Goal: Information Seeking & Learning: Learn about a topic

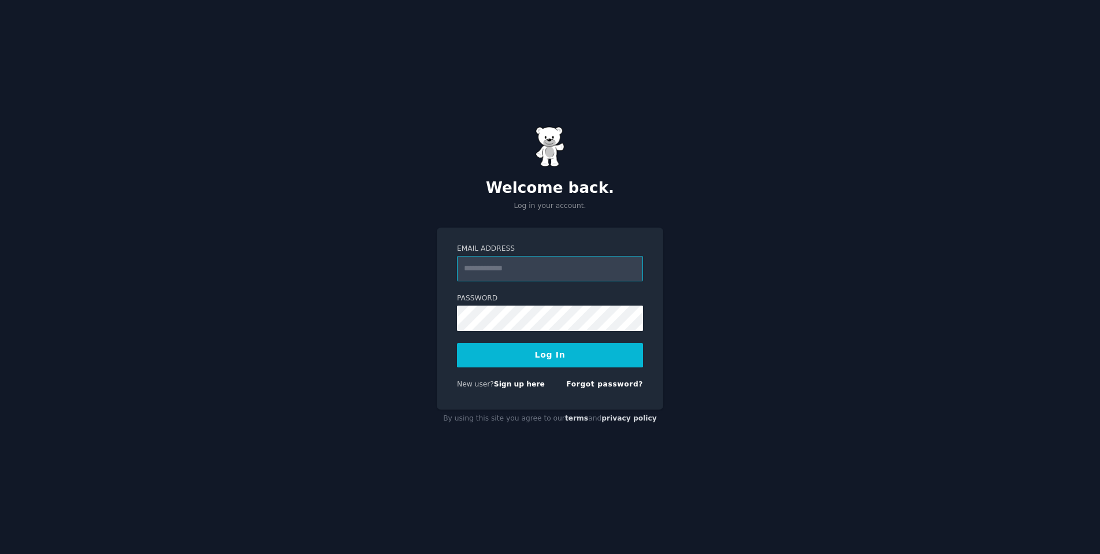
type input "**********"
click at [550, 355] on button "Log In" at bounding box center [550, 355] width 186 height 24
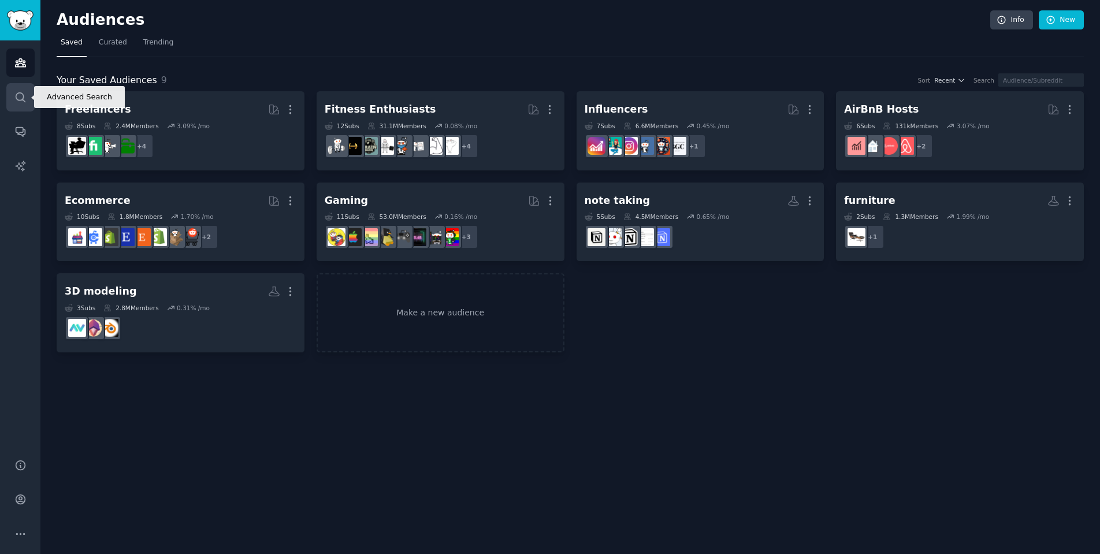
click at [24, 96] on icon "Sidebar" at bounding box center [20, 97] width 12 height 12
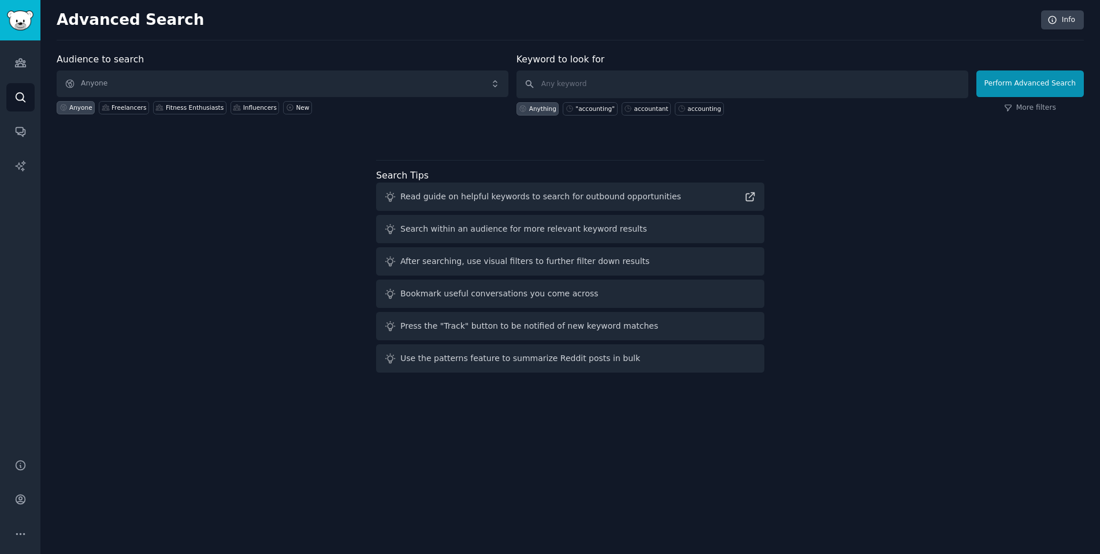
click at [137, 77] on span "Anyone" at bounding box center [283, 83] width 452 height 27
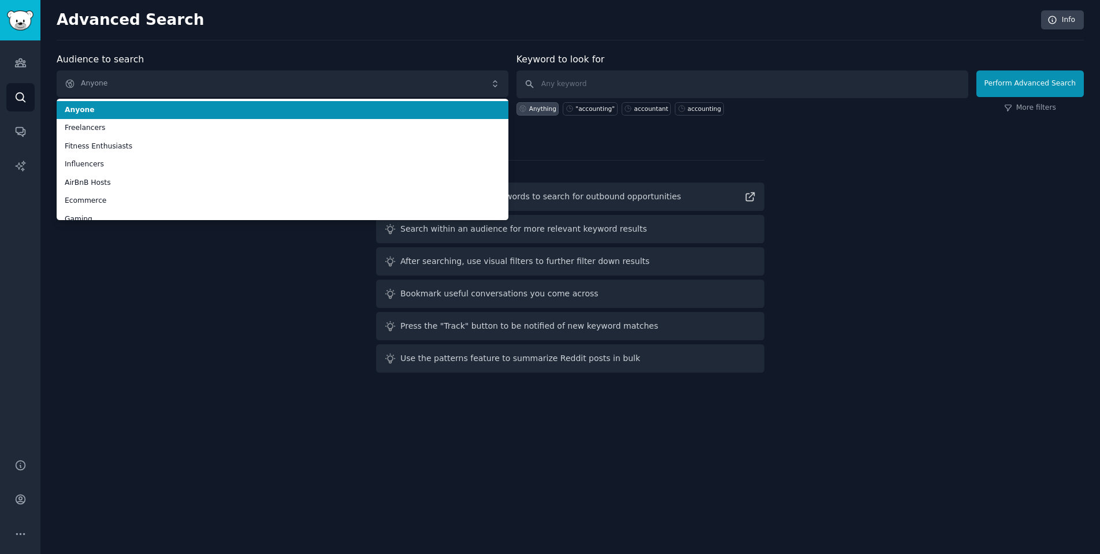
click at [264, 40] on div "Advanced Search Info Audience to search Anyone Anyone Freelancers Fitness Enthu…" at bounding box center [569, 277] width 1059 height 554
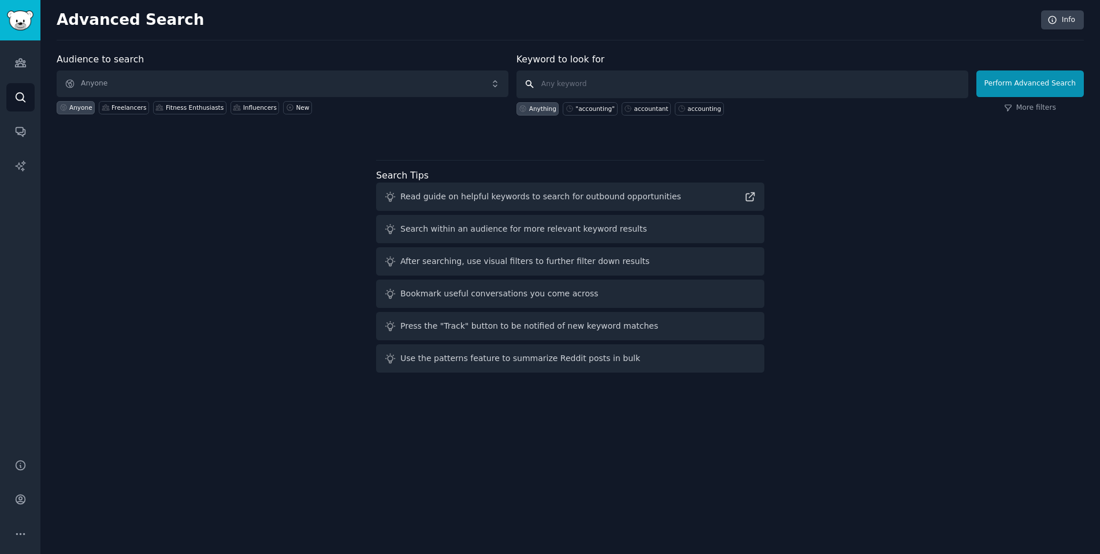
click at [586, 85] on input "text" at bounding box center [742, 84] width 452 height 28
type input ""is there a tool""
click at [1032, 83] on button "Perform Advanced Search" at bounding box center [1029, 83] width 107 height 27
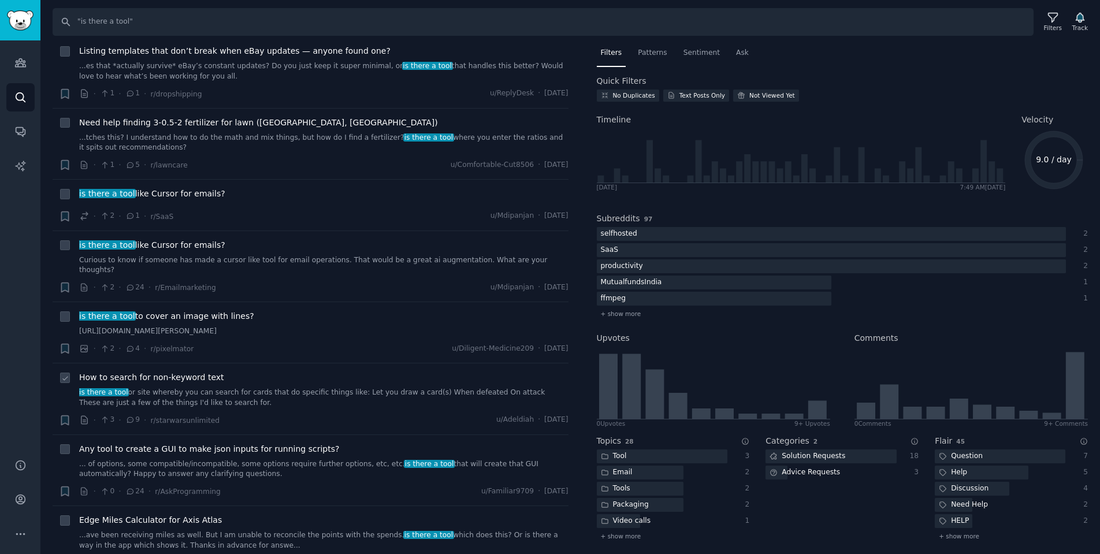
scroll to position [1820, 0]
